Goal: Check status: Check status

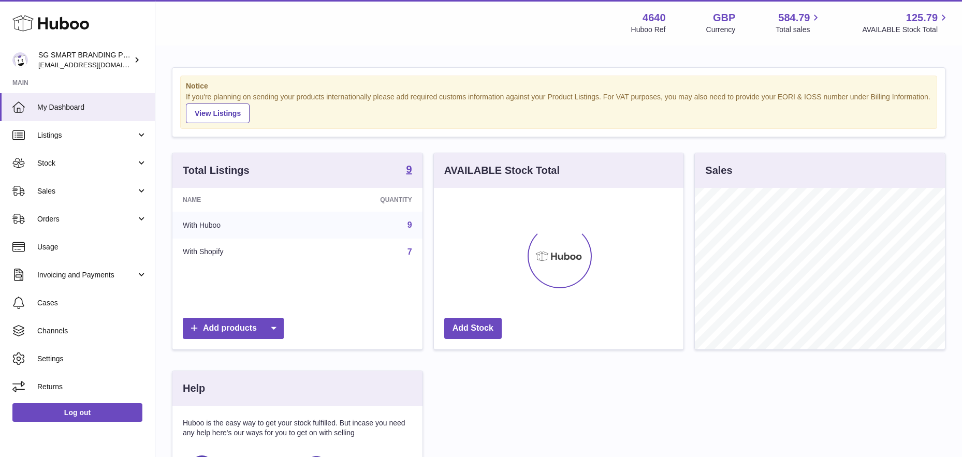
scroll to position [162, 250]
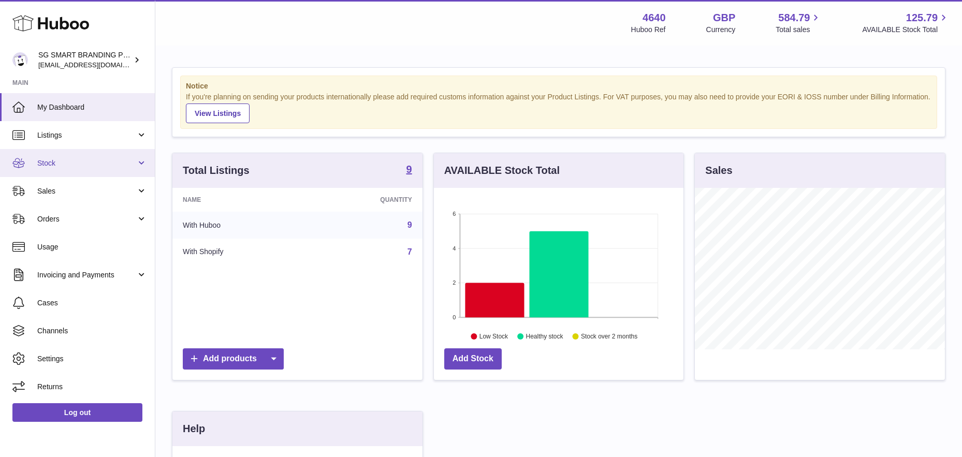
click at [84, 171] on link "Stock" at bounding box center [77, 163] width 155 height 28
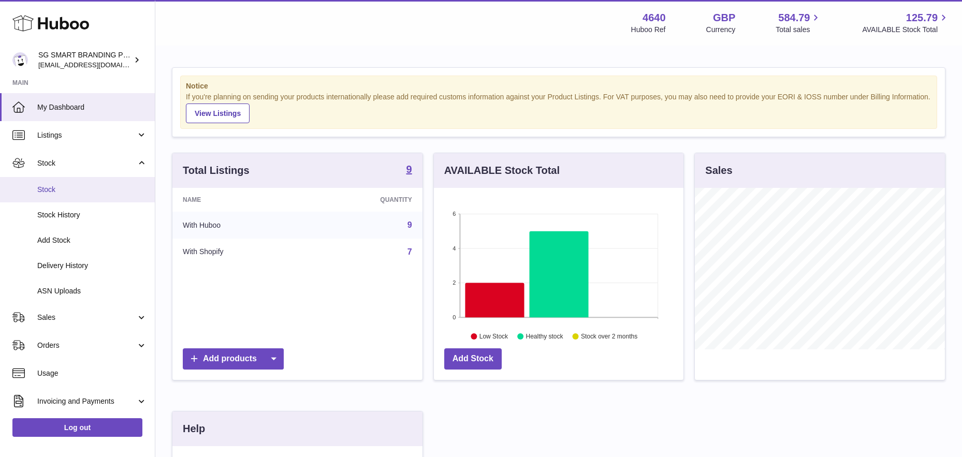
click at [61, 189] on span "Stock" at bounding box center [92, 190] width 110 height 10
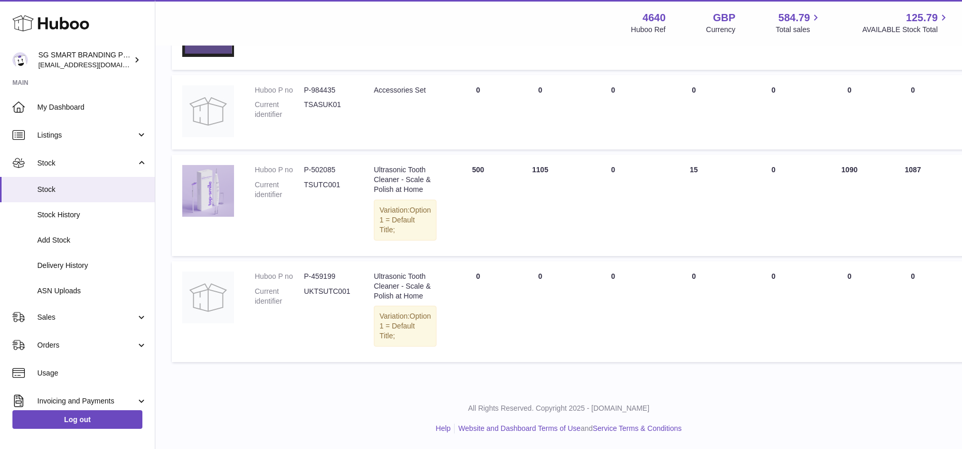
scroll to position [753, 0]
click at [87, 261] on span "Delivery History" at bounding box center [92, 266] width 110 height 10
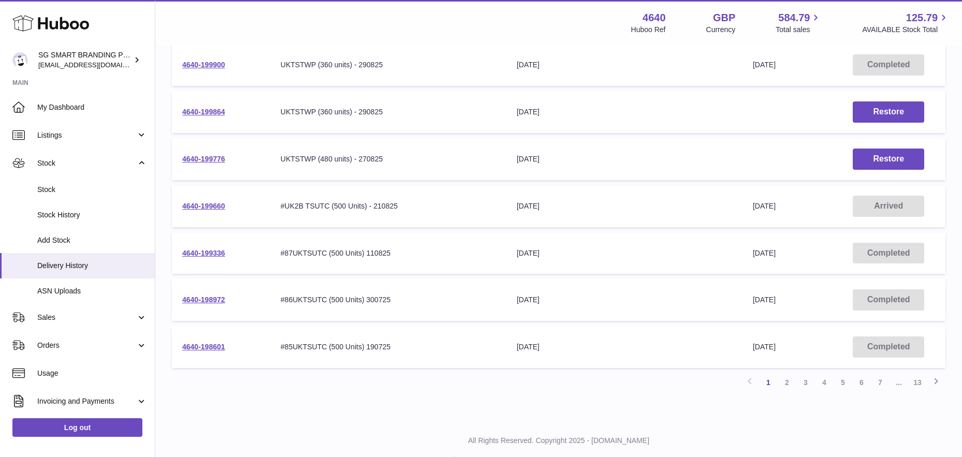
scroll to position [307, 0]
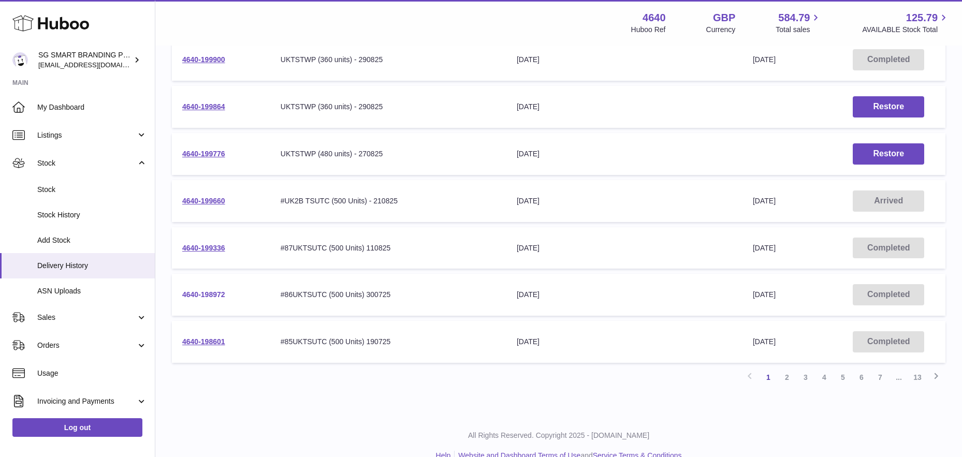
click at [201, 295] on link "4640-198972" at bounding box center [203, 294] width 43 height 8
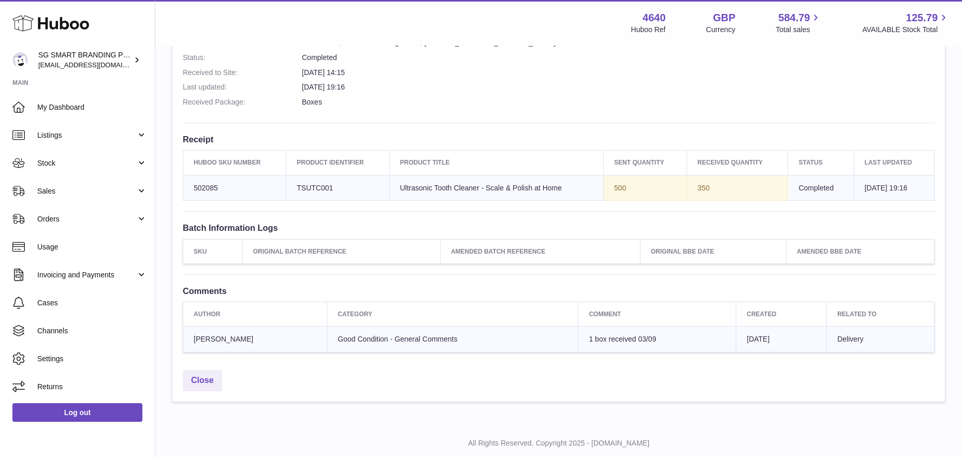
scroll to position [303, 0]
click at [61, 160] on span "Stock" at bounding box center [86, 163] width 99 height 10
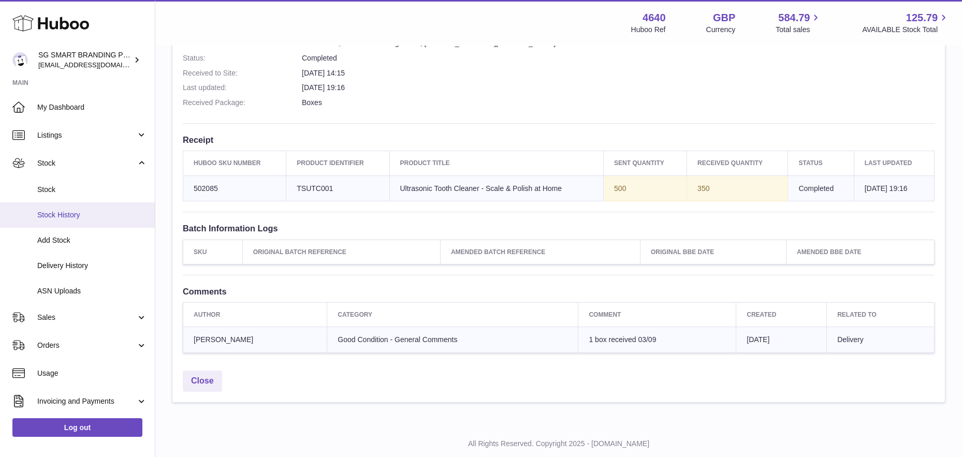
click at [64, 213] on span "Stock History" at bounding box center [92, 215] width 110 height 10
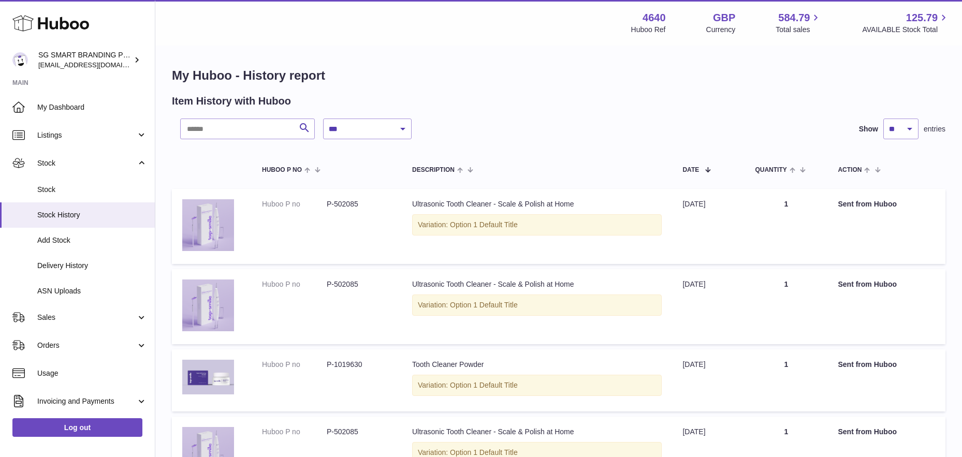
click at [343, 122] on select "**********" at bounding box center [367, 129] width 89 height 21
select select "*"
click at [323, 119] on select "**********" at bounding box center [367, 129] width 89 height 21
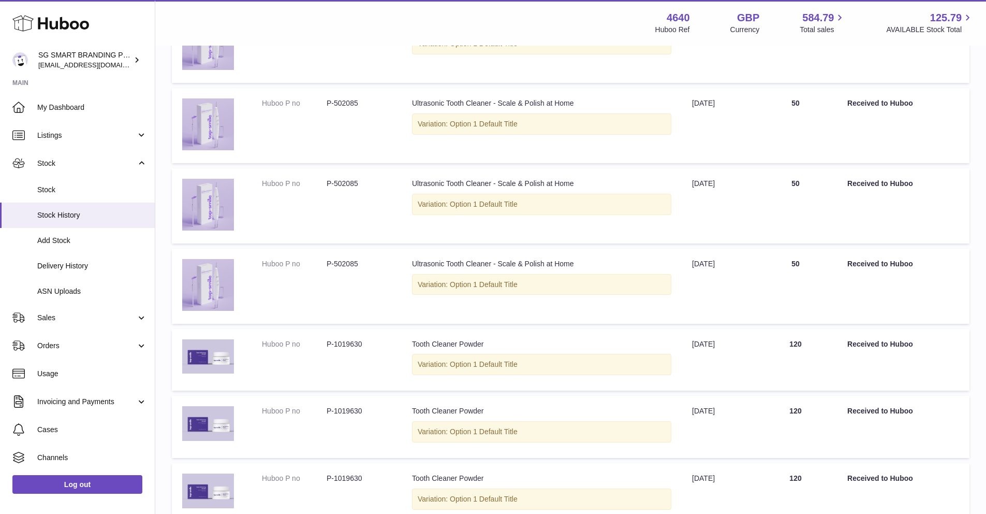
scroll to position [547, 0]
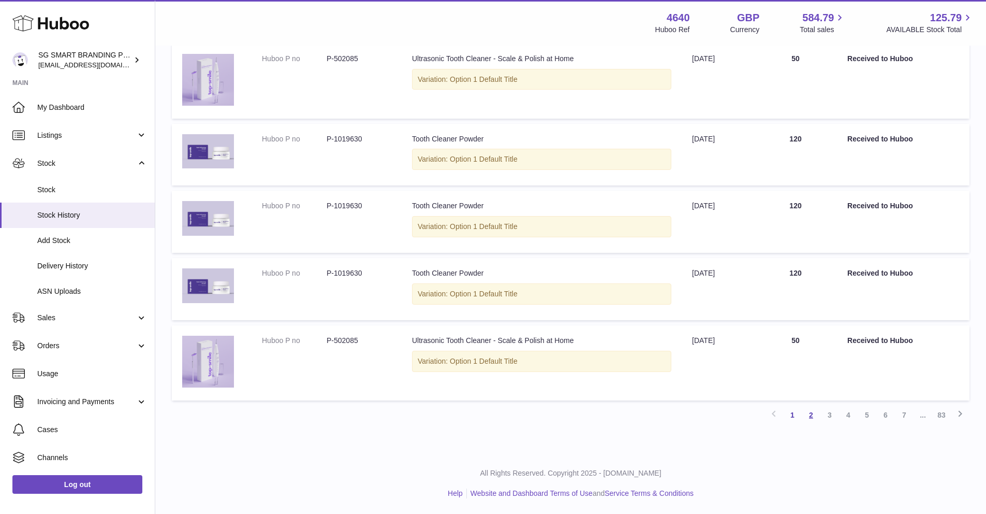
click at [812, 416] on link "2" at bounding box center [811, 414] width 19 height 19
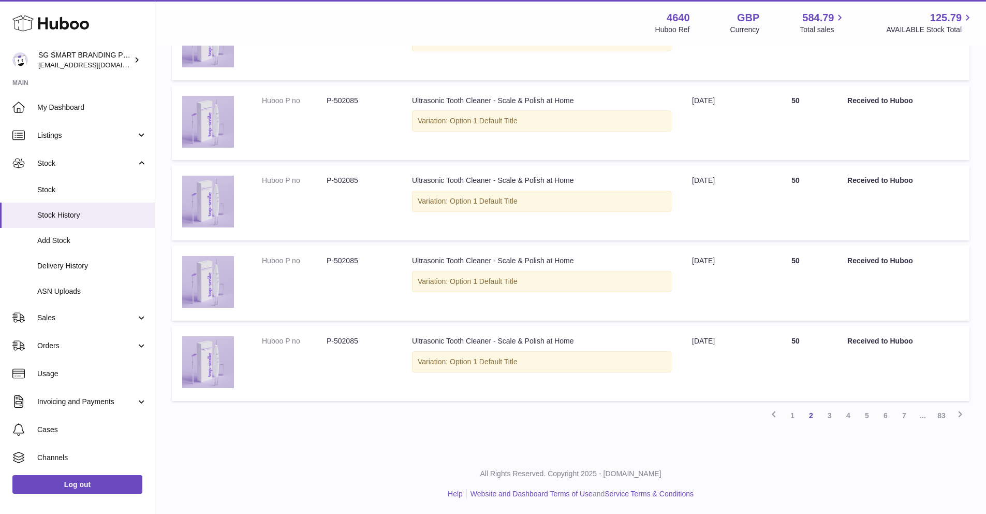
scroll to position [585, 0]
click at [827, 416] on link "3" at bounding box center [829, 414] width 19 height 19
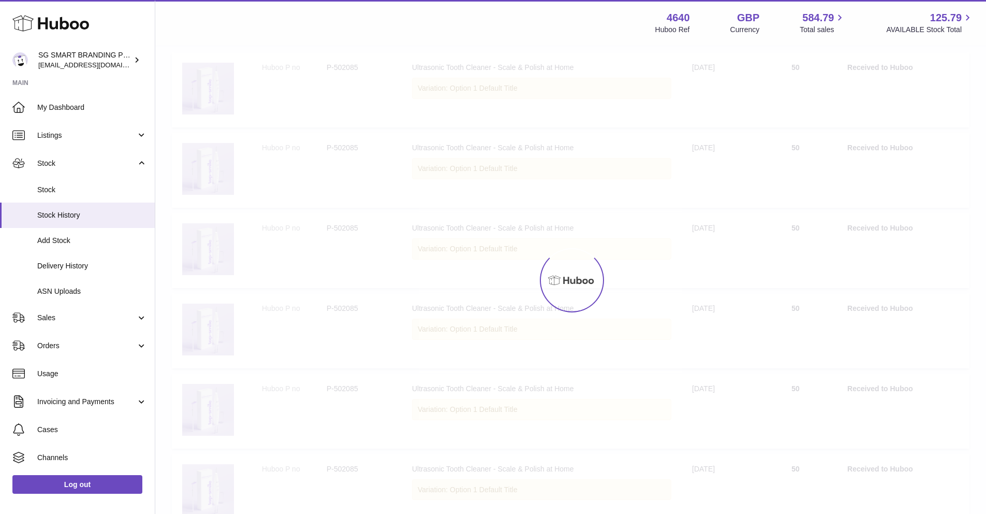
scroll to position [47, 0]
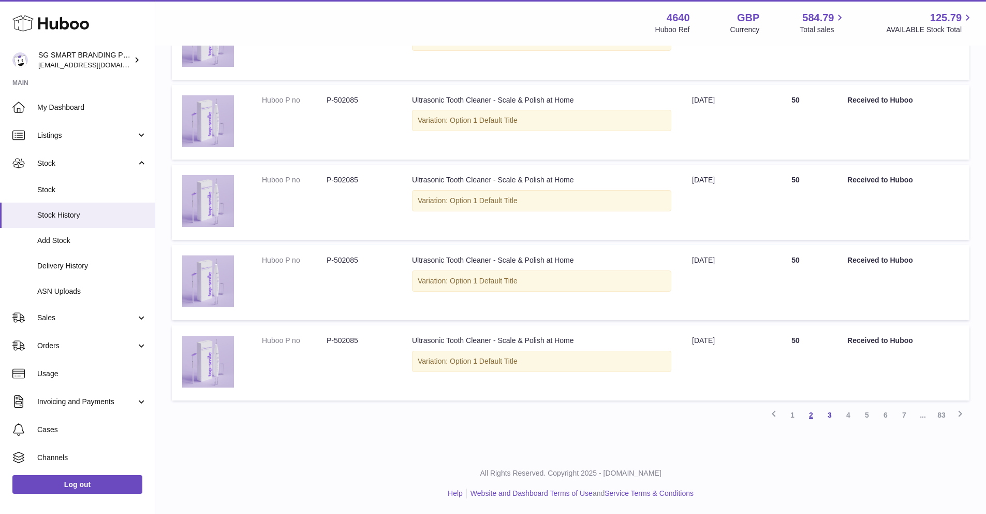
click at [813, 417] on link "2" at bounding box center [811, 414] width 19 height 19
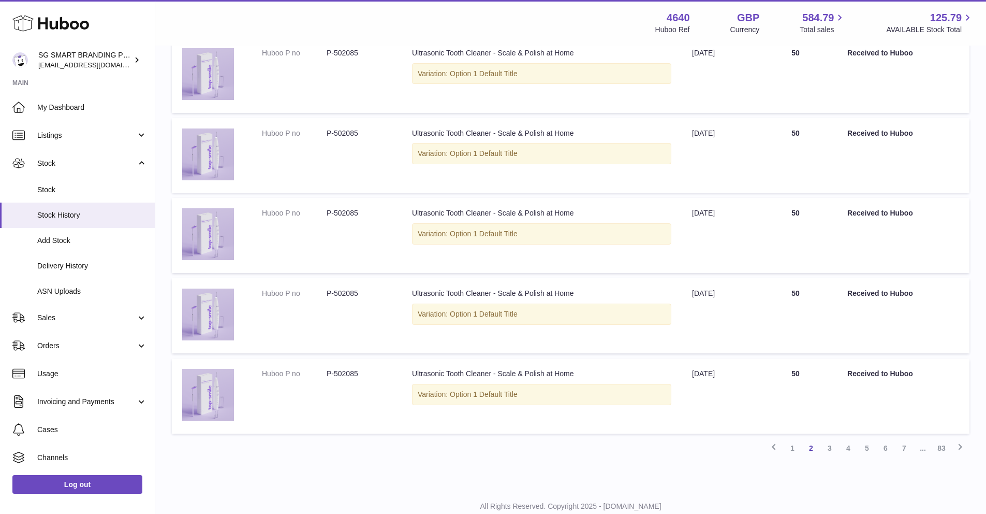
scroll to position [585, 0]
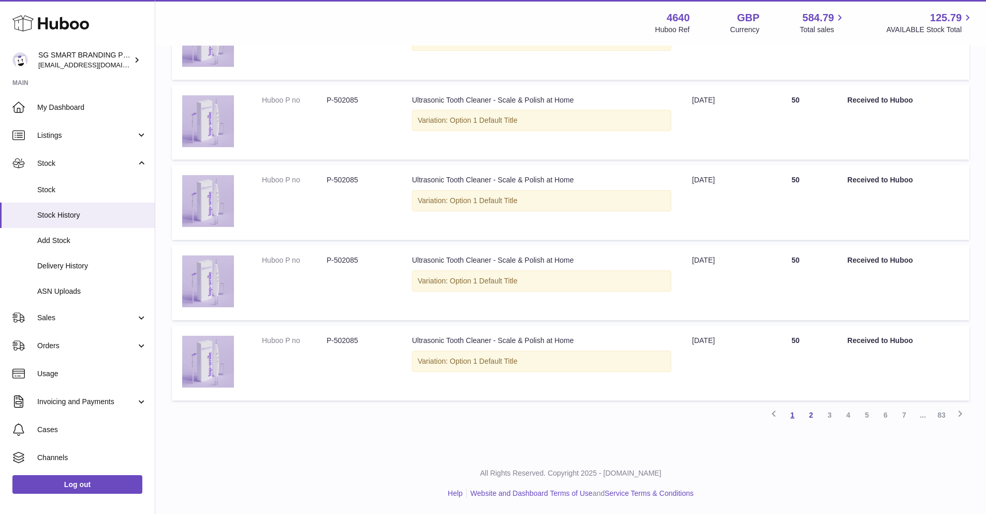
click at [791, 415] on link "1" at bounding box center [792, 414] width 19 height 19
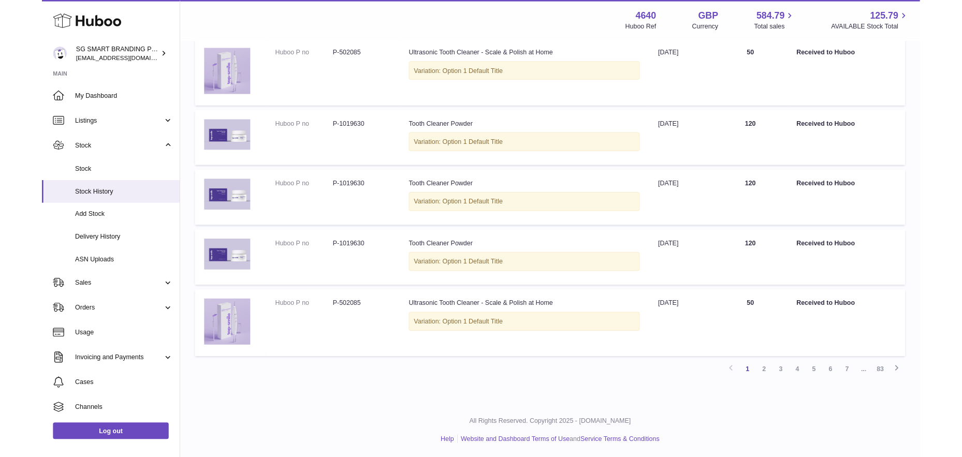
scroll to position [546, 0]
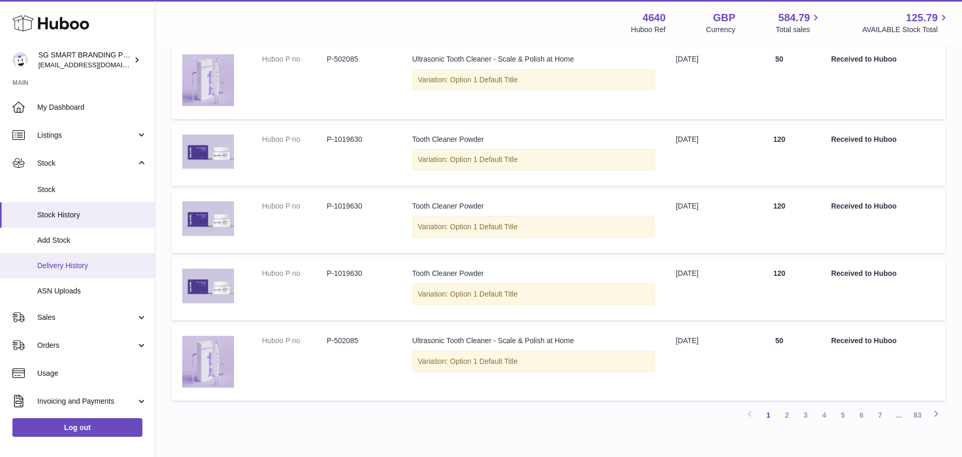
click at [64, 261] on span "Delivery History" at bounding box center [92, 266] width 110 height 10
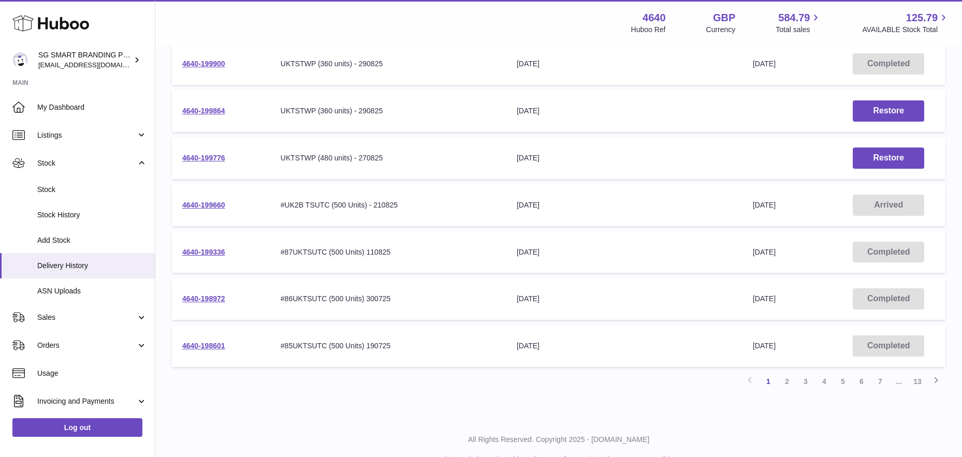
scroll to position [326, 0]
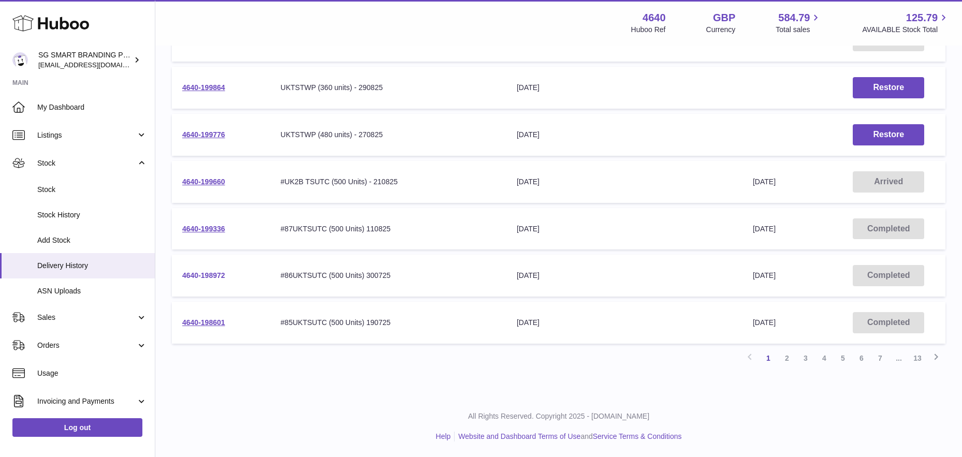
click at [193, 273] on link "4640-198972" at bounding box center [203, 275] width 43 height 8
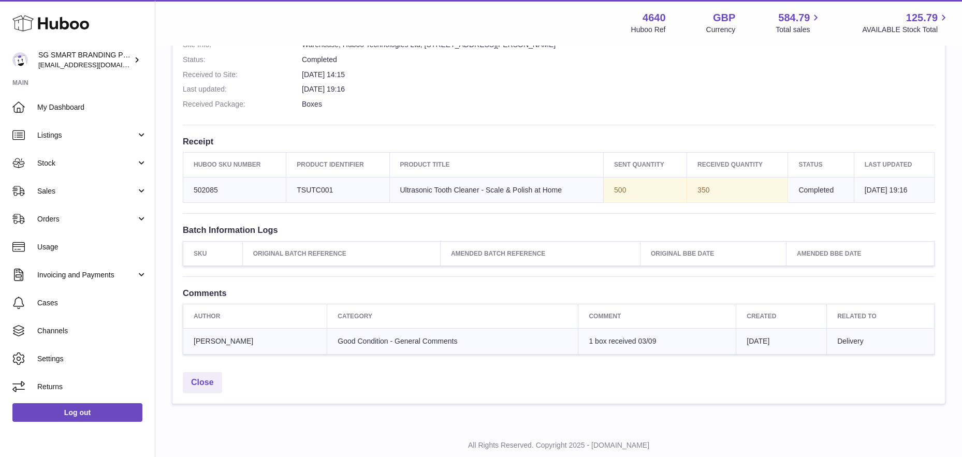
scroll to position [313, 0]
